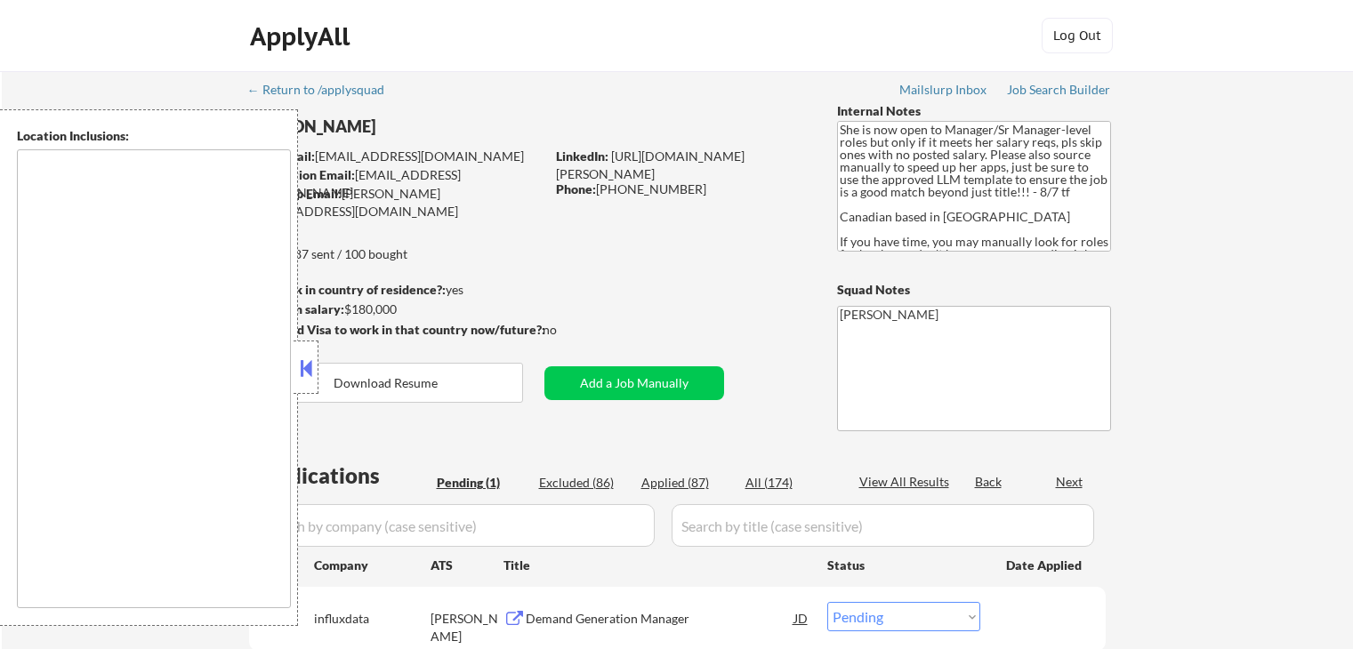
select select ""pending""
type textarea "[GEOGRAPHIC_DATA], [GEOGRAPHIC_DATA] [GEOGRAPHIC_DATA], [GEOGRAPHIC_DATA][PERSO…"
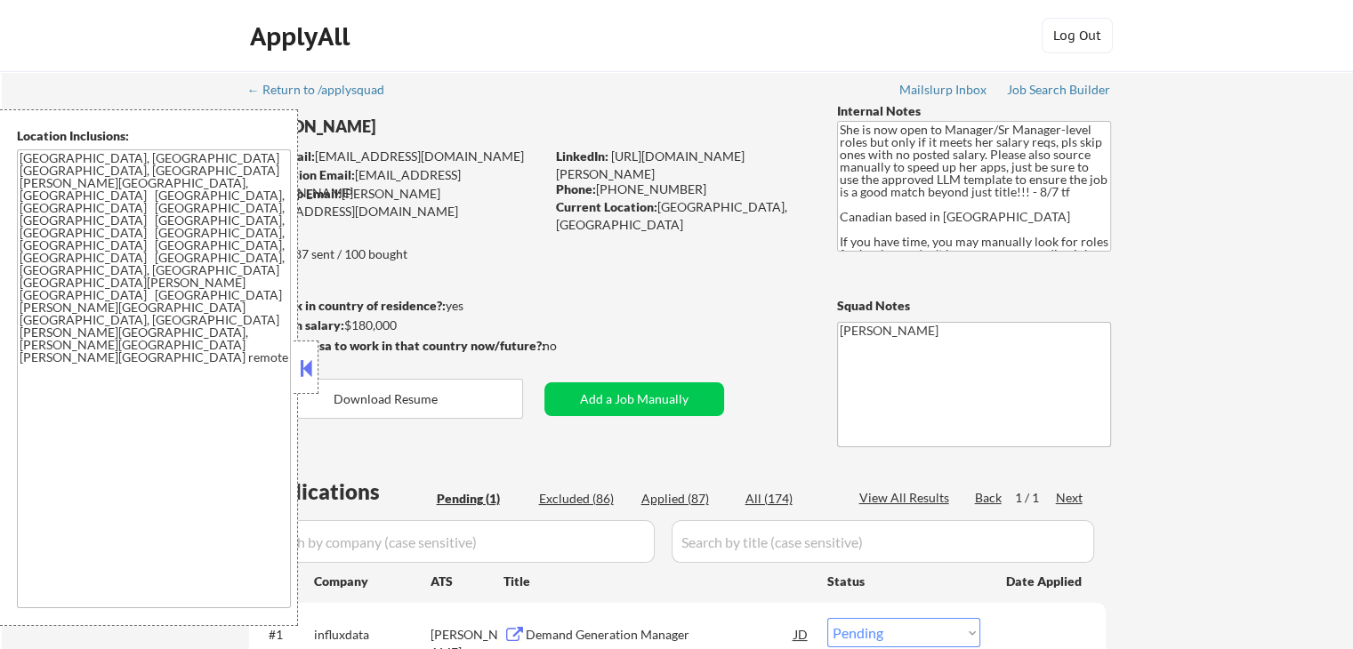
click at [307, 373] on button at bounding box center [306, 368] width 20 height 27
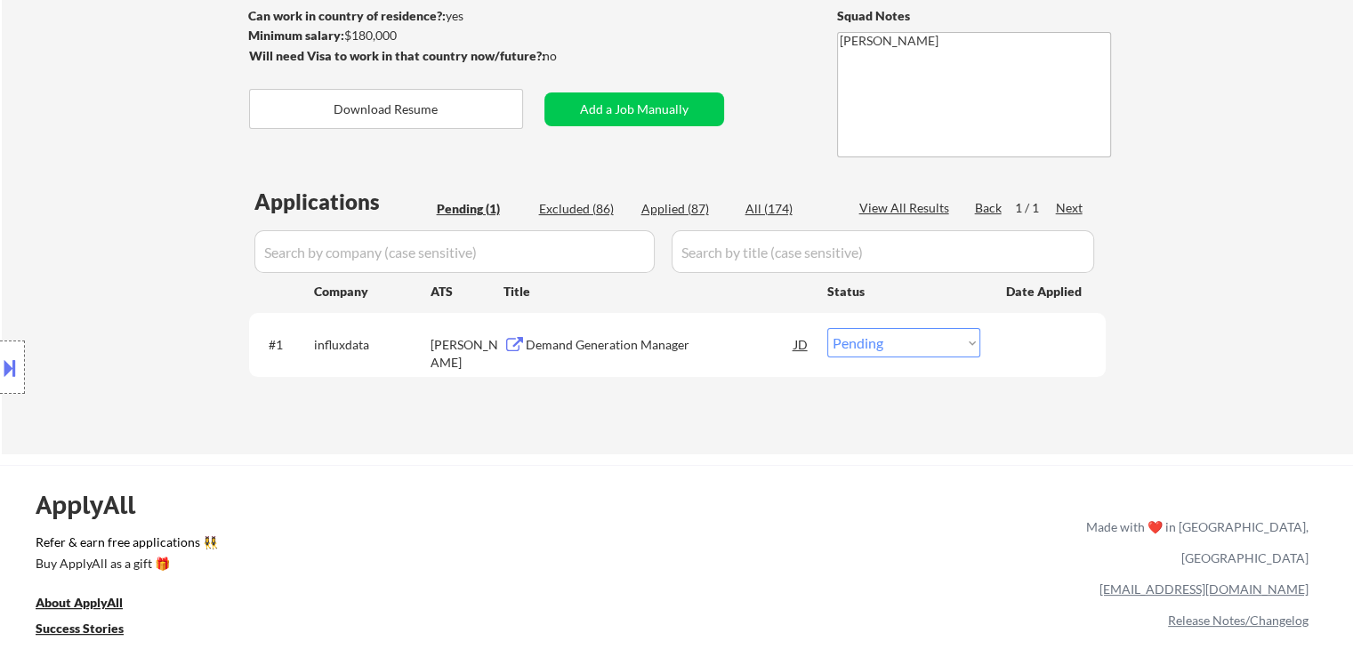
scroll to position [356, 0]
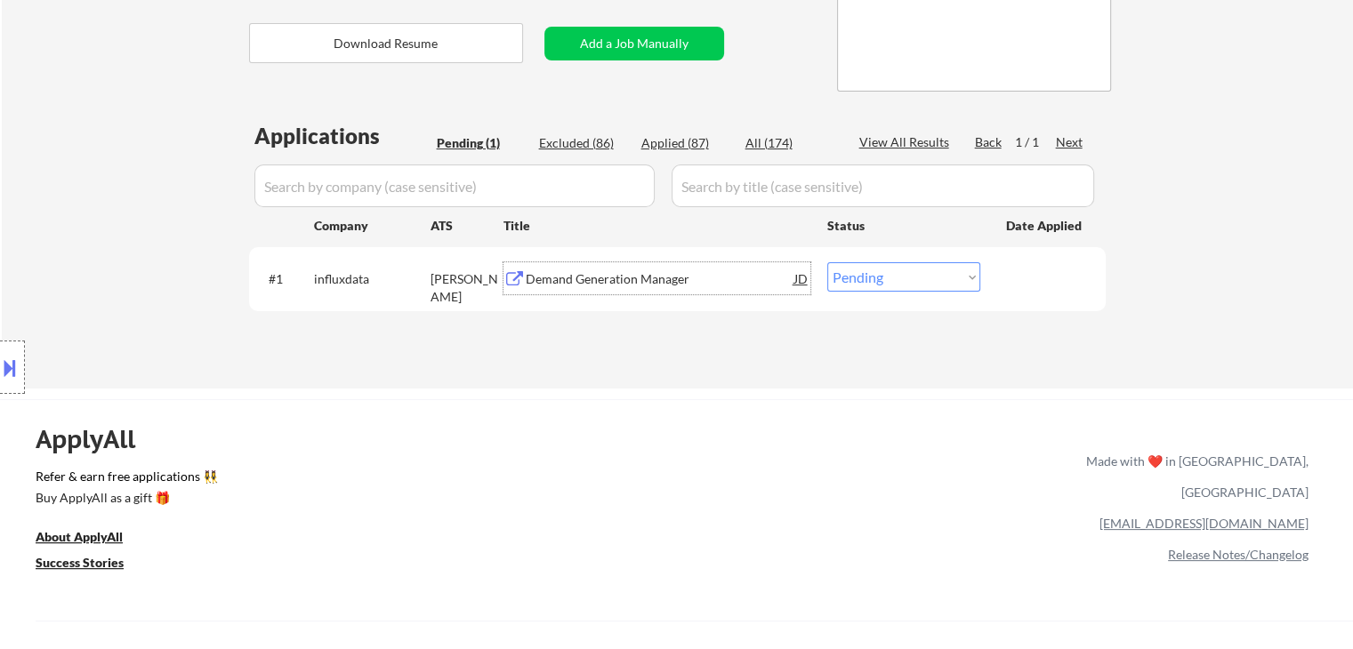
click at [616, 282] on div "Demand Generation Manager" at bounding box center [660, 279] width 269 height 18
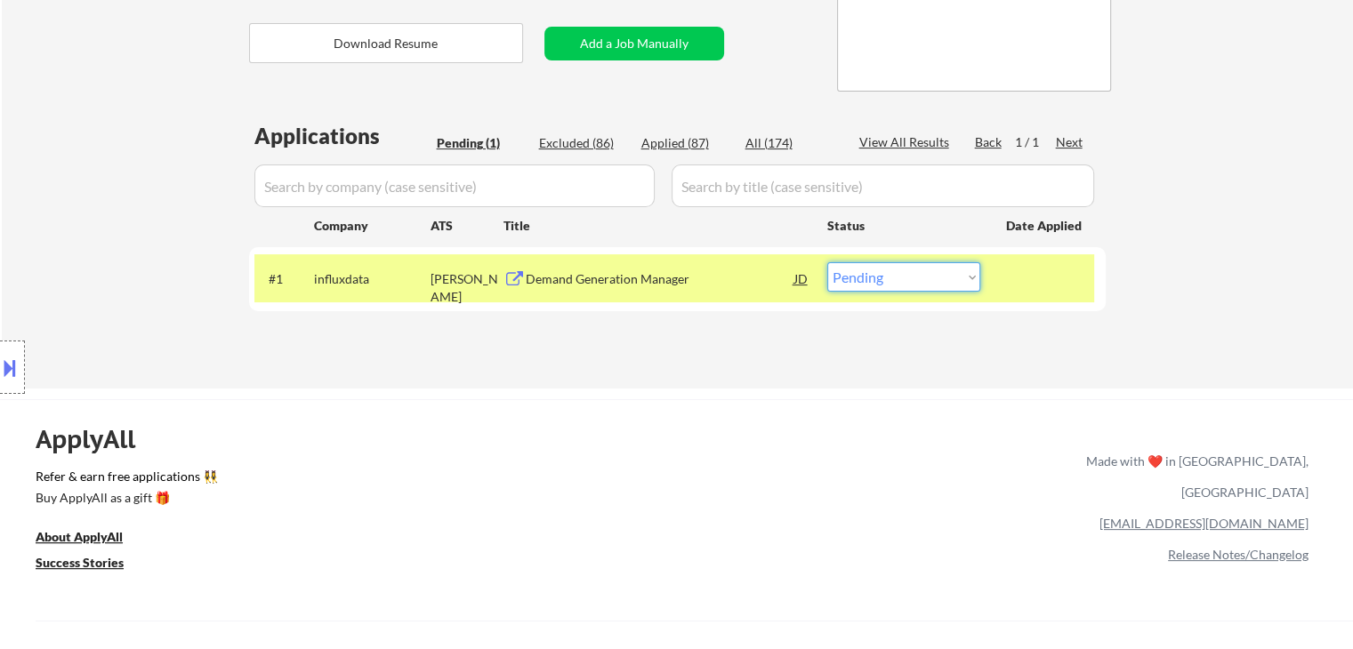
click at [905, 280] on select "Choose an option... Pending Applied Excluded (Questions) Excluded (Expired) Exc…" at bounding box center [903, 276] width 153 height 29
select select ""excluded__salary_""
click at [827, 262] on select "Choose an option... Pending Applied Excluded (Questions) Excluded (Expired) Exc…" at bounding box center [903, 276] width 153 height 29
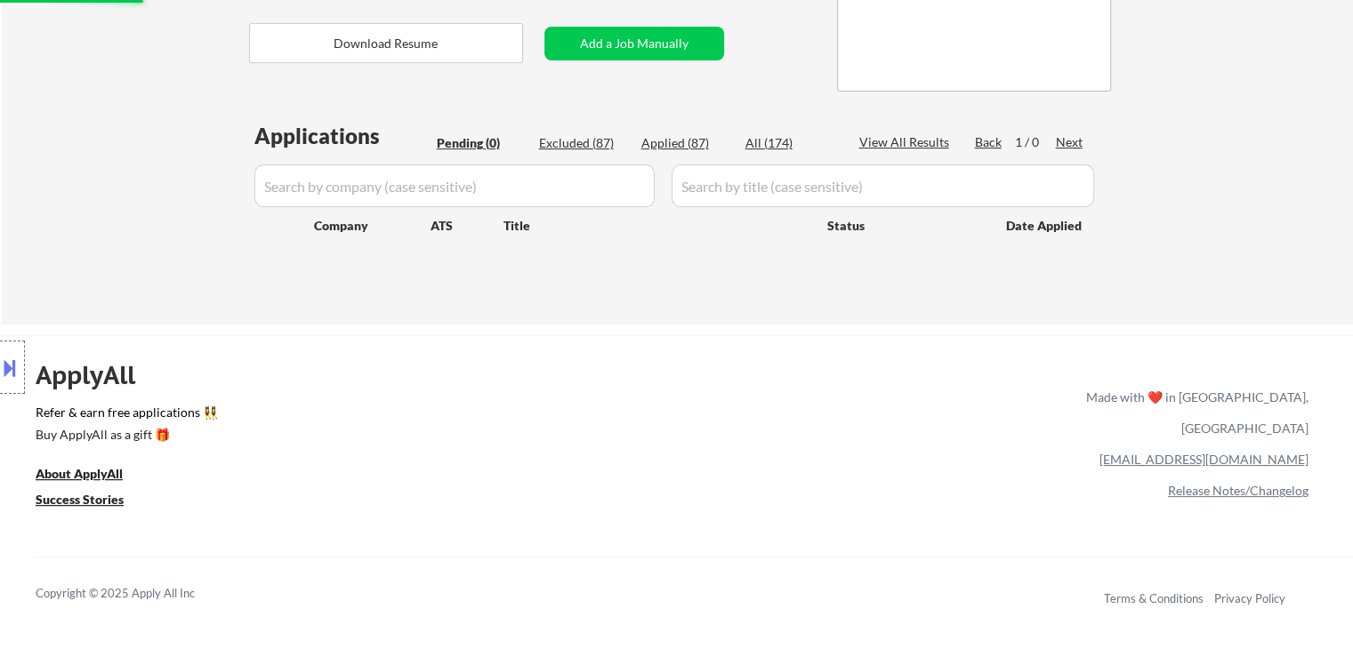
scroll to position [89, 0]
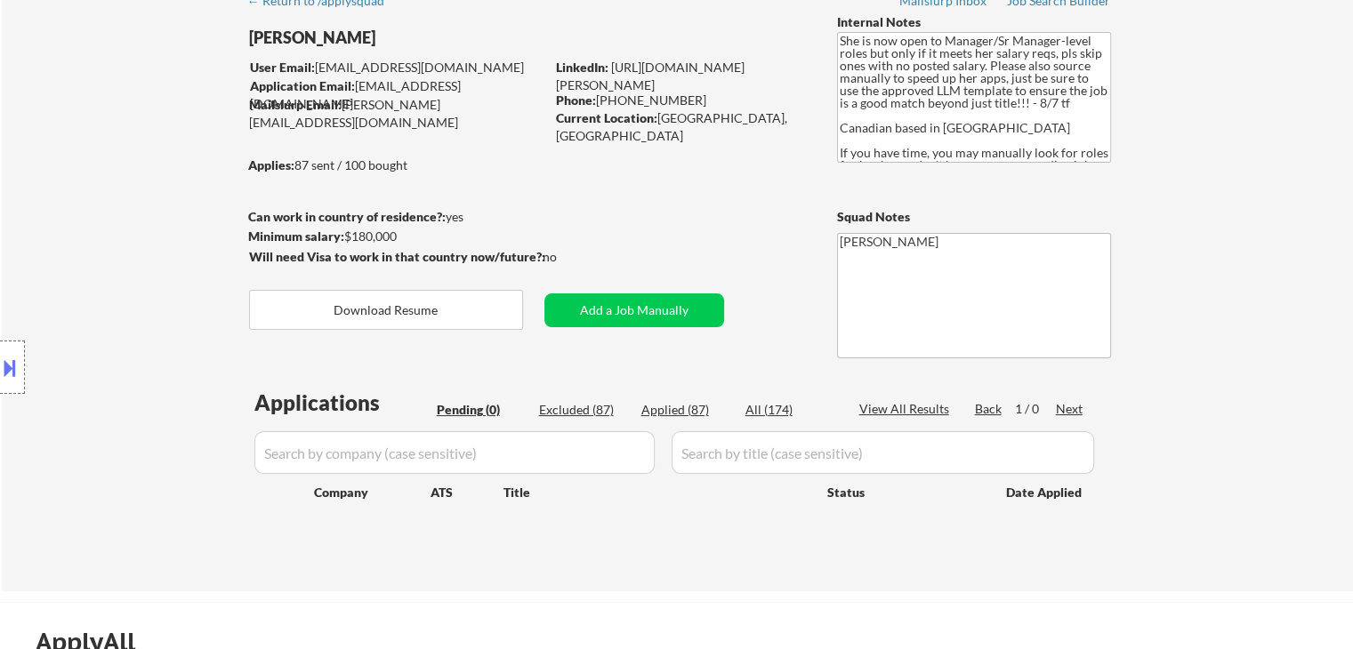
click at [234, 389] on div "Location Inclusions: [GEOGRAPHIC_DATA], [GEOGRAPHIC_DATA] [GEOGRAPHIC_DATA], [G…" at bounding box center [159, 367] width 318 height 517
click at [151, 189] on div "Location Inclusions: [GEOGRAPHIC_DATA], [GEOGRAPHIC_DATA] [GEOGRAPHIC_DATA], [G…" at bounding box center [159, 367] width 318 height 517
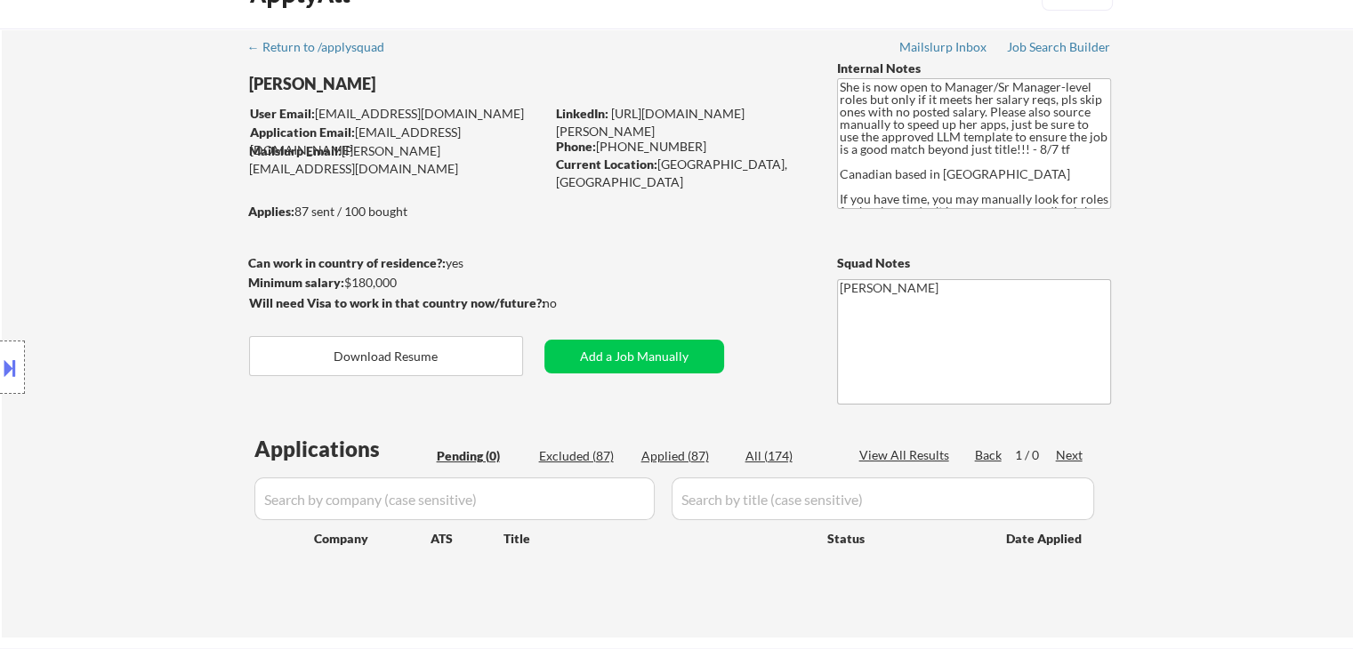
scroll to position [0, 0]
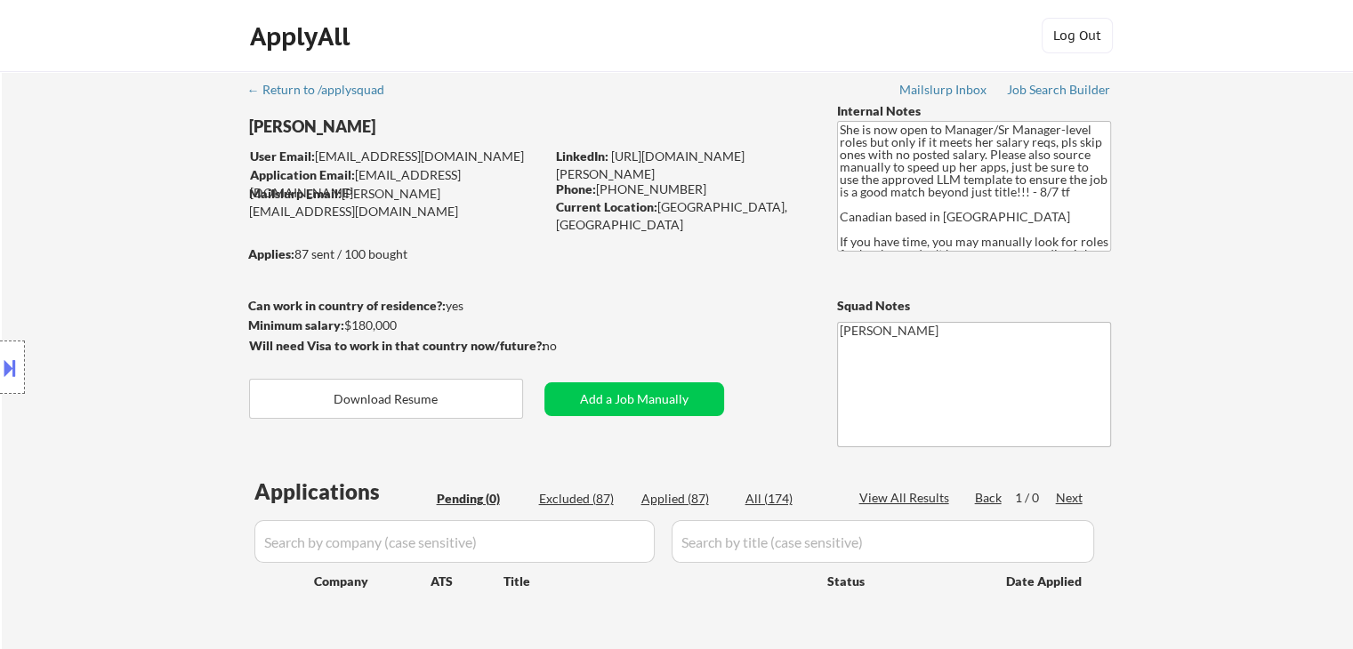
click at [1238, 432] on div "← Return to /applysquad Mailslurp Inbox Job Search Builder [PERSON_NAME] User E…" at bounding box center [677, 375] width 1351 height 609
click at [1186, 341] on div "← Return to /applysquad Mailslurp Inbox Job Search Builder [PERSON_NAME] User E…" at bounding box center [677, 375] width 1351 height 609
click at [1229, 353] on div "← Return to /applysquad Mailslurp Inbox Job Search Builder [PERSON_NAME] User E…" at bounding box center [677, 375] width 1351 height 609
click at [1273, 345] on div "← Return to /applysquad Mailslurp Inbox Job Search Builder [PERSON_NAME] User E…" at bounding box center [677, 375] width 1351 height 609
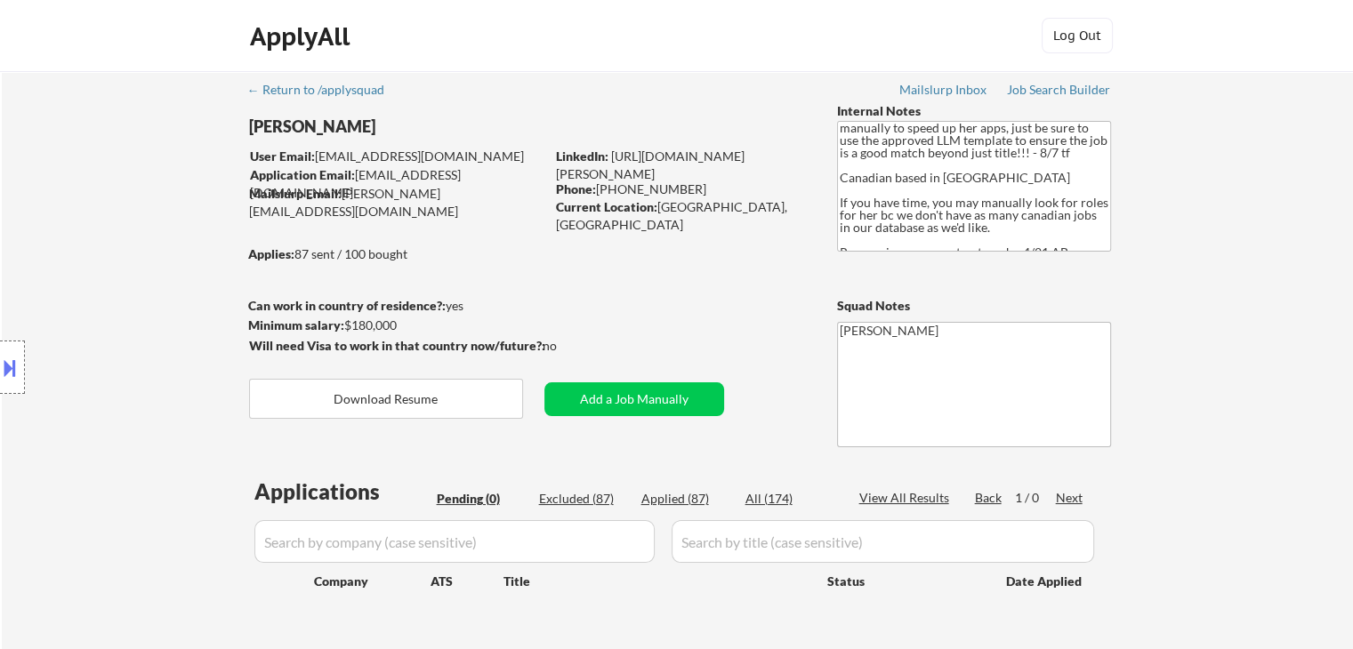
scroll to position [60, 0]
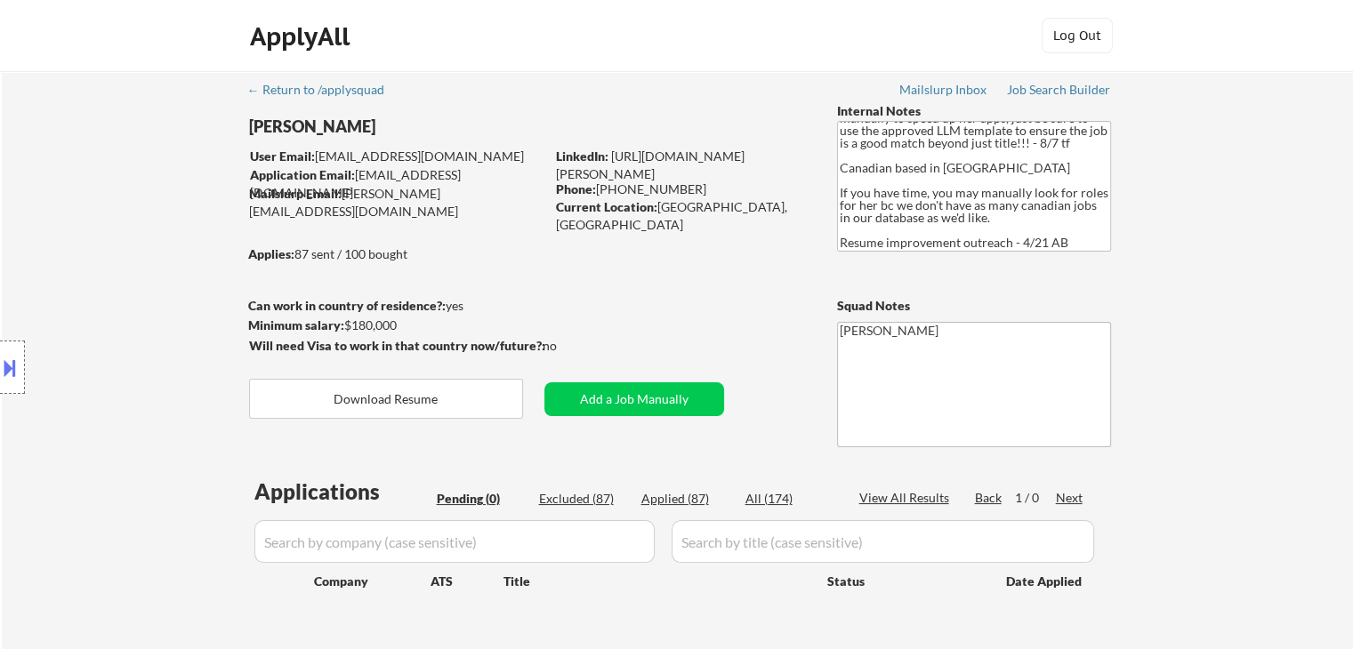
click at [983, 233] on textarea "She is now open to Manager/Sr Manager-level roles but only if it meets her sala…" at bounding box center [974, 186] width 274 height 131
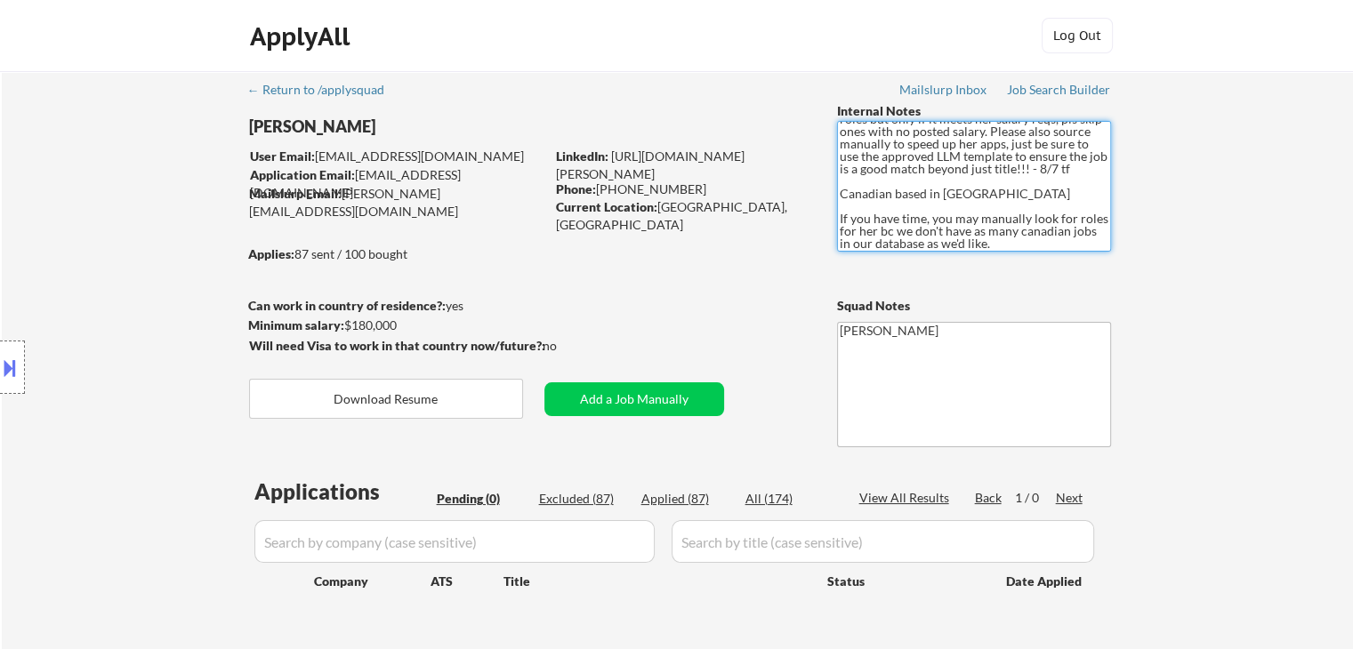
scroll to position [0, 0]
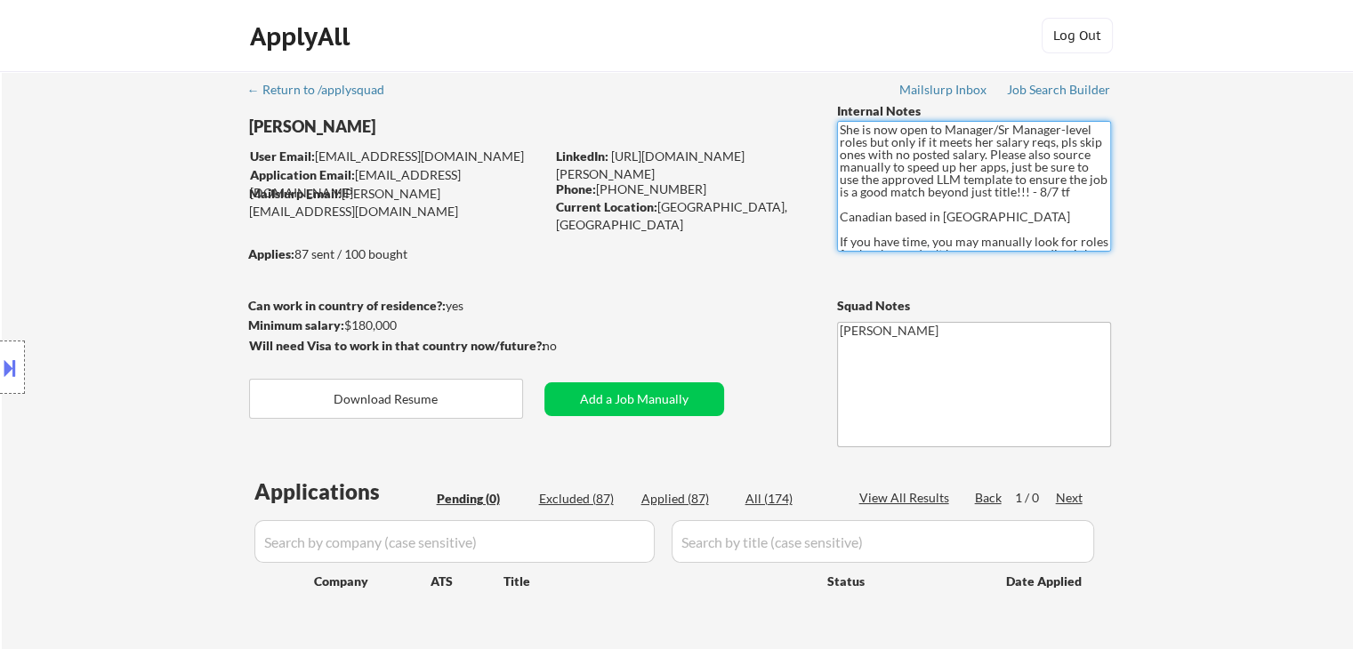
drag, startPoint x: 1067, startPoint y: 241, endPoint x: 844, endPoint y: 122, distance: 253.0
click at [844, 122] on textarea "She is now open to Manager/Sr Manager-level roles but only if it meets her sala…" at bounding box center [974, 186] width 274 height 131
click at [1328, 263] on div "← Return to /applysquad Mailslurp Inbox Job Search Builder [PERSON_NAME] User E…" at bounding box center [677, 375] width 1351 height 609
drag, startPoint x: 1226, startPoint y: 208, endPoint x: 1213, endPoint y: 214, distance: 14.7
click at [1225, 208] on div "← Return to /applysquad Mailslurp Inbox Job Search Builder [PERSON_NAME] User E…" at bounding box center [677, 375] width 1351 height 609
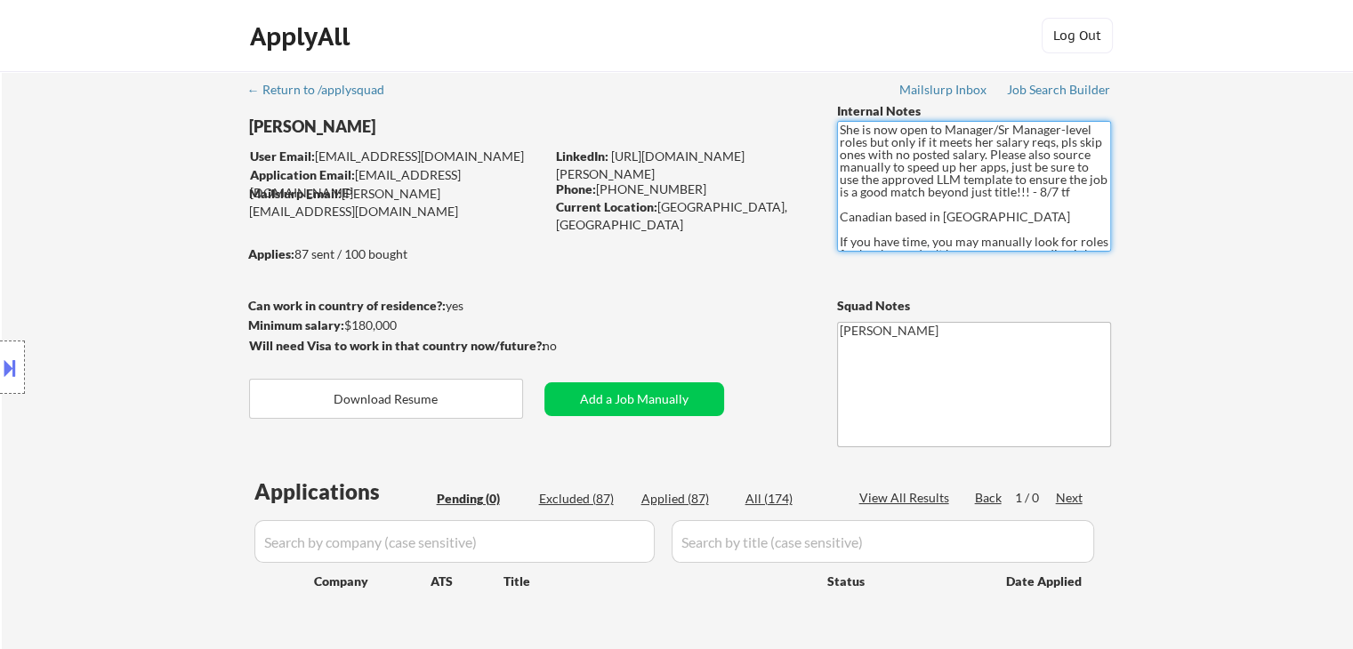
drag, startPoint x: 982, startPoint y: 235, endPoint x: 837, endPoint y: 230, distance: 145.0
click at [837, 230] on textarea "She is now open to Manager/Sr Manager-level roles but only if it meets her sala…" at bounding box center [974, 186] width 274 height 131
click at [1242, 230] on div "← Return to /applysquad Mailslurp Inbox Job Search Builder [PERSON_NAME] User E…" at bounding box center [677, 375] width 1351 height 609
drag, startPoint x: 987, startPoint y: 229, endPoint x: 777, endPoint y: 229, distance: 209.9
click at [777, 229] on div "[PERSON_NAME] User Email: [EMAIL_ADDRESS][DOMAIN_NAME] Application Email: [EMAI…" at bounding box center [677, 199] width 887 height 194
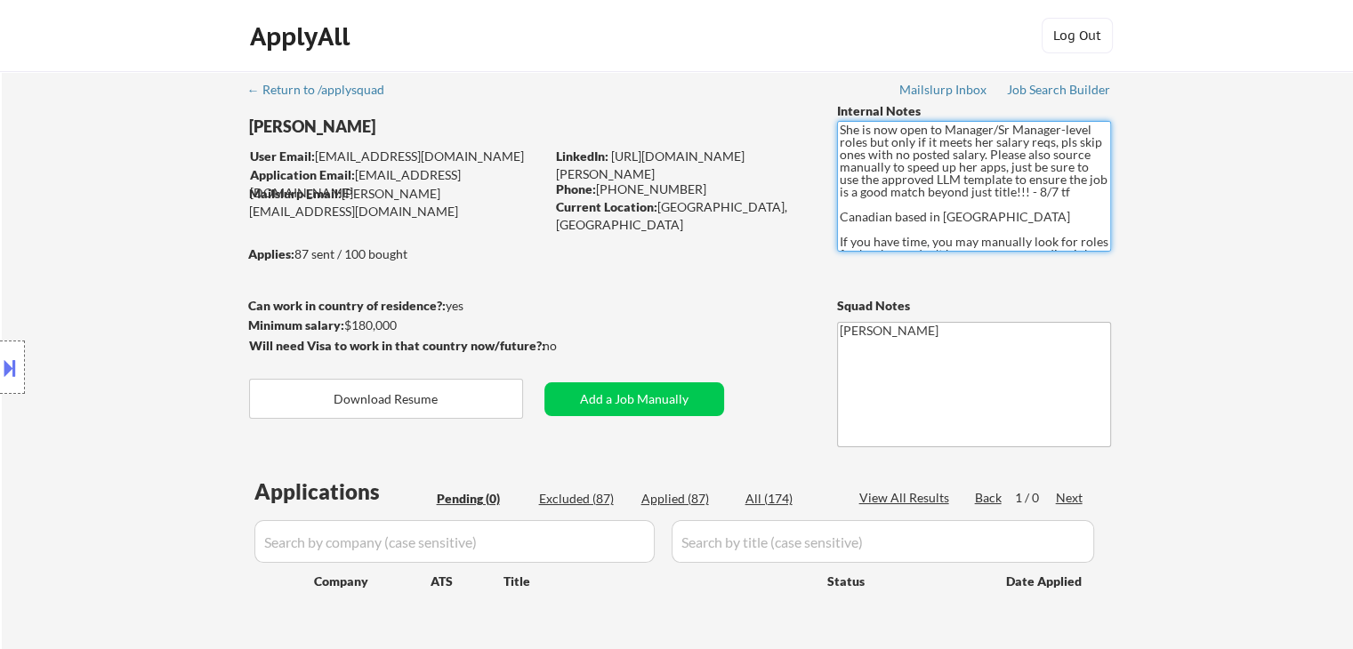
drag, startPoint x: 924, startPoint y: 210, endPoint x: 821, endPoint y: 99, distance: 151.6
click at [821, 99] on div "← Return to /applysquad Mailslurp Inbox Job Search Builder [PERSON_NAME] User E…" at bounding box center [677, 368] width 887 height 595
click at [1181, 210] on div "← Return to /applysquad Mailslurp Inbox Job Search Builder [PERSON_NAME] User E…" at bounding box center [677, 375] width 1351 height 609
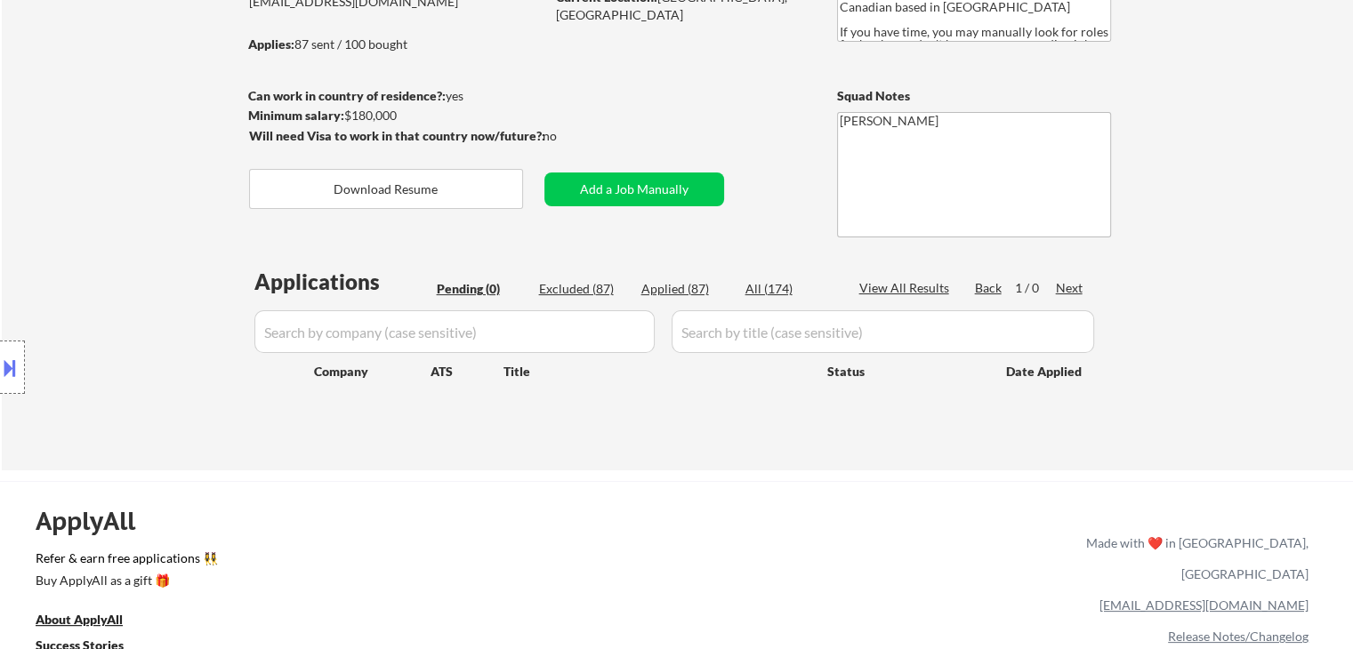
scroll to position [267, 0]
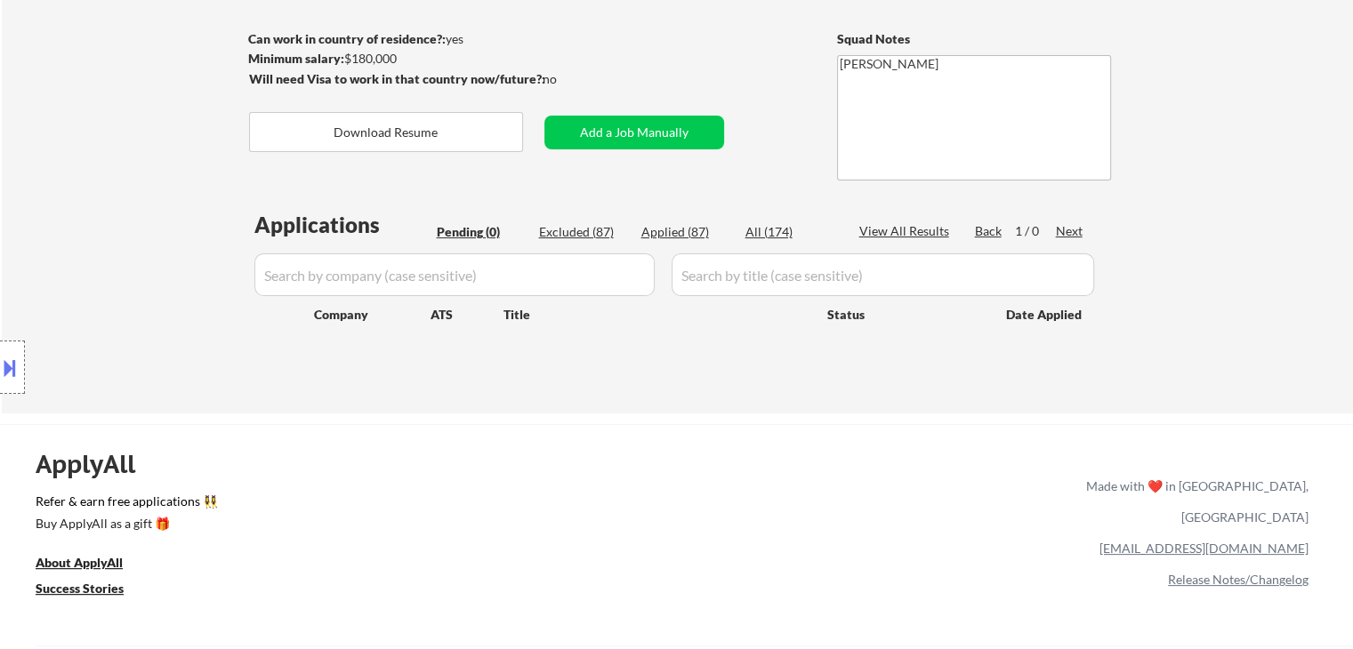
click at [138, 325] on div "Location Inclusions: [GEOGRAPHIC_DATA], [GEOGRAPHIC_DATA] [GEOGRAPHIC_DATA], [G…" at bounding box center [159, 367] width 318 height 517
click at [1193, 271] on div "← Return to /applysquad Mailslurp Inbox Job Search Builder [PERSON_NAME] User E…" at bounding box center [677, 108] width 1351 height 609
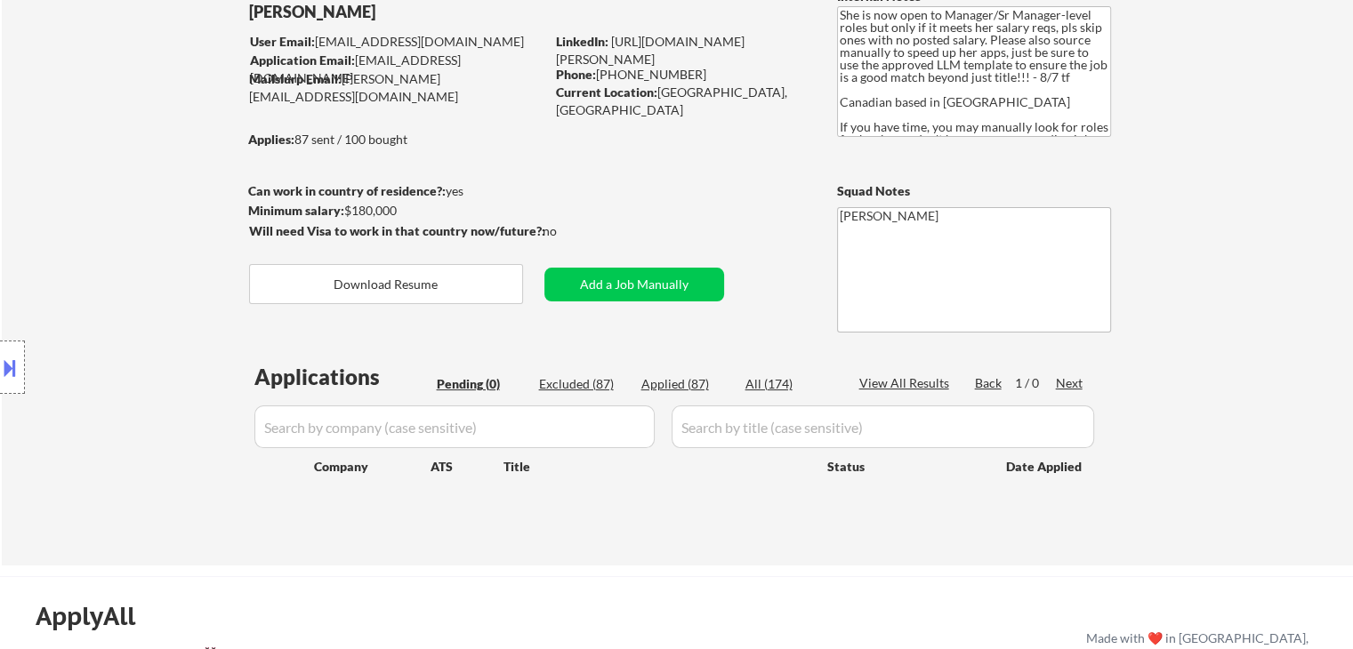
scroll to position [0, 0]
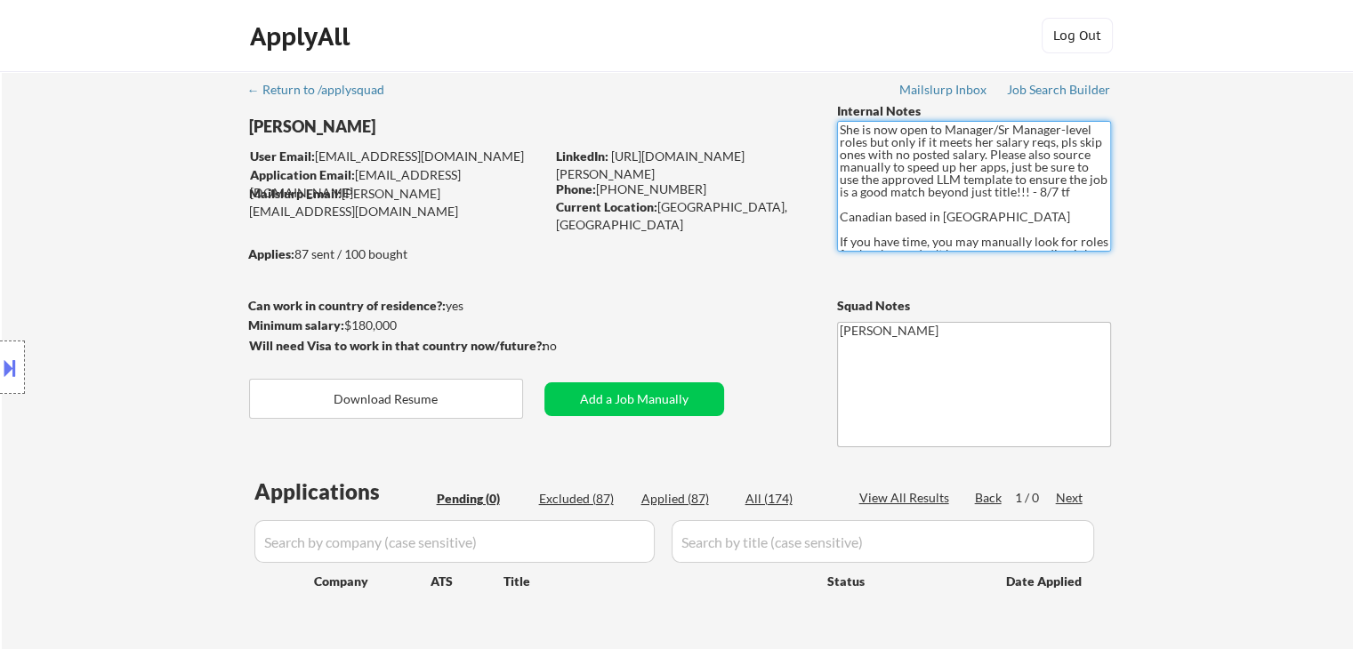
drag, startPoint x: 839, startPoint y: 126, endPoint x: 1006, endPoint y: 218, distance: 189.8
click at [1006, 218] on textarea "She is now open to Manager/Sr Manager-level roles but only if it meets her sala…" at bounding box center [974, 186] width 274 height 131
drag, startPoint x: 996, startPoint y: 232, endPoint x: 824, endPoint y: 103, distance: 214.7
click at [824, 103] on div "← Return to /applysquad Mailslurp Inbox Job Search Builder [PERSON_NAME] User E…" at bounding box center [677, 368] width 887 height 595
click at [1256, 202] on div "← Return to /applysquad Mailslurp Inbox Job Search Builder [PERSON_NAME] User E…" at bounding box center [677, 375] width 1351 height 609
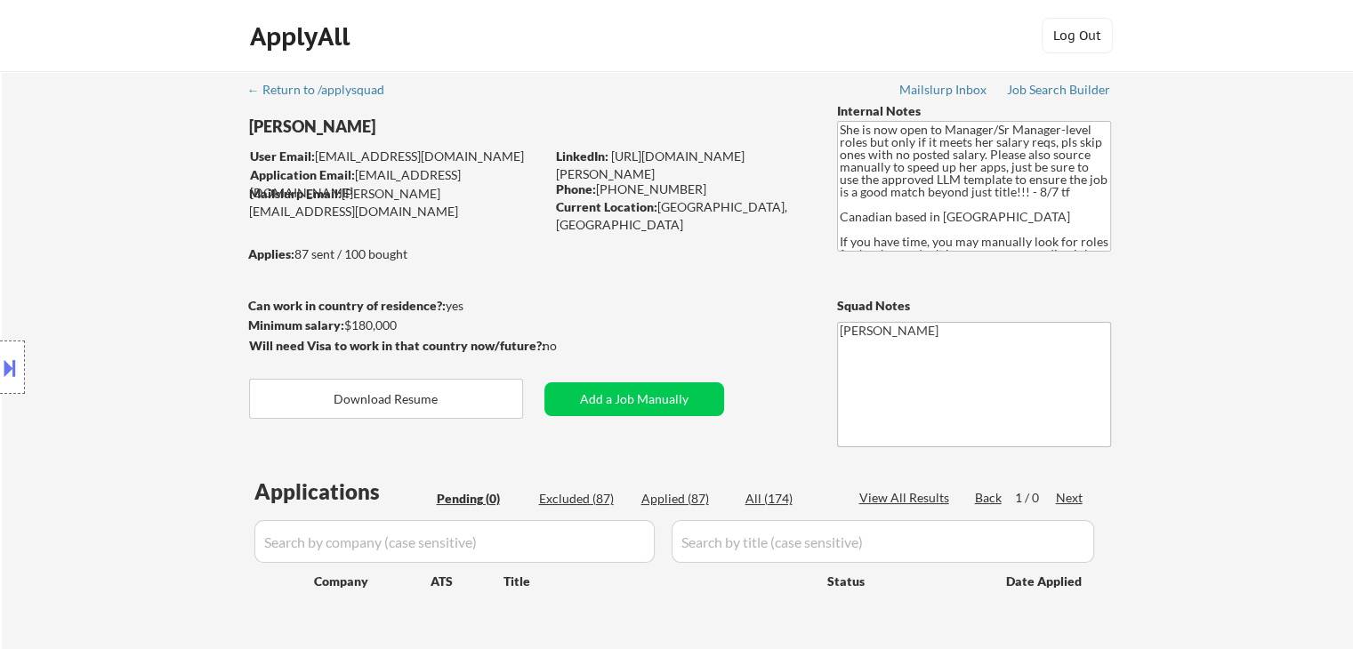
click at [1226, 288] on div "← Return to /applysquad Mailslurp Inbox Job Search Builder [PERSON_NAME] User E…" at bounding box center [677, 375] width 1351 height 609
click at [1195, 182] on div "← Return to /applysquad Mailslurp Inbox Job Search Builder [PERSON_NAME] User E…" at bounding box center [677, 375] width 1351 height 609
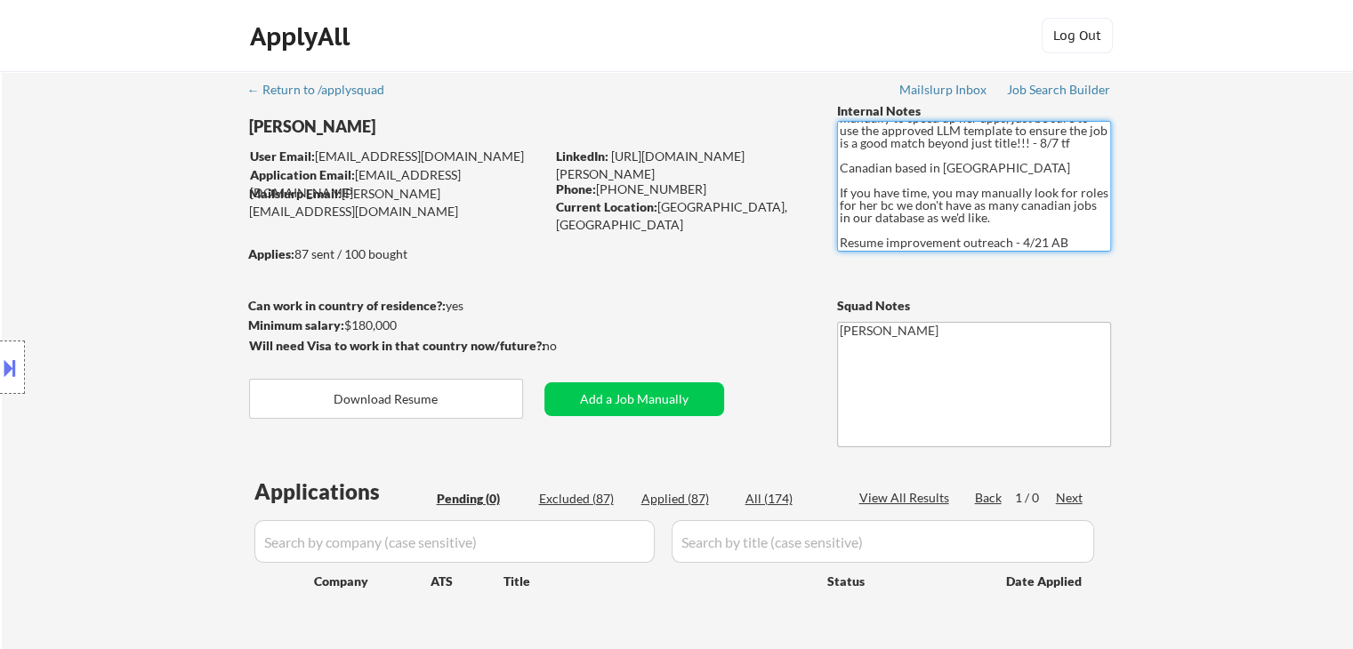
drag, startPoint x: 1074, startPoint y: 237, endPoint x: 836, endPoint y: 252, distance: 238.8
click at [836, 252] on div "← Return to /applysquad Mailslurp Inbox Job Search Builder [PERSON_NAME] User E…" at bounding box center [677, 368] width 887 height 595
click at [1184, 337] on div "← Return to /applysquad Mailslurp Inbox Job Search Builder [PERSON_NAME] User E…" at bounding box center [677, 375] width 1351 height 609
click at [1205, 386] on div "← Return to /applysquad Mailslurp Inbox Job Search Builder [PERSON_NAME] User E…" at bounding box center [677, 375] width 1351 height 609
